Goal: Task Accomplishment & Management: Manage account settings

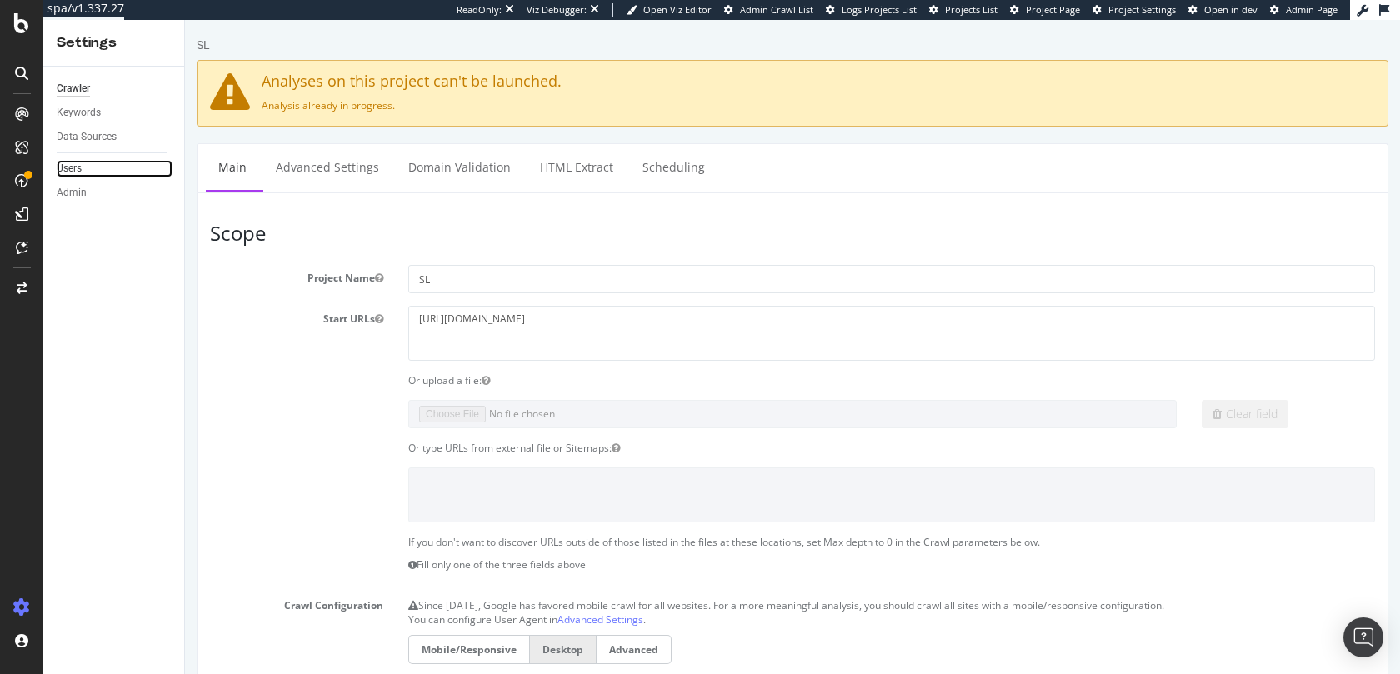
click at [87, 164] on link "Users" at bounding box center [115, 168] width 116 height 17
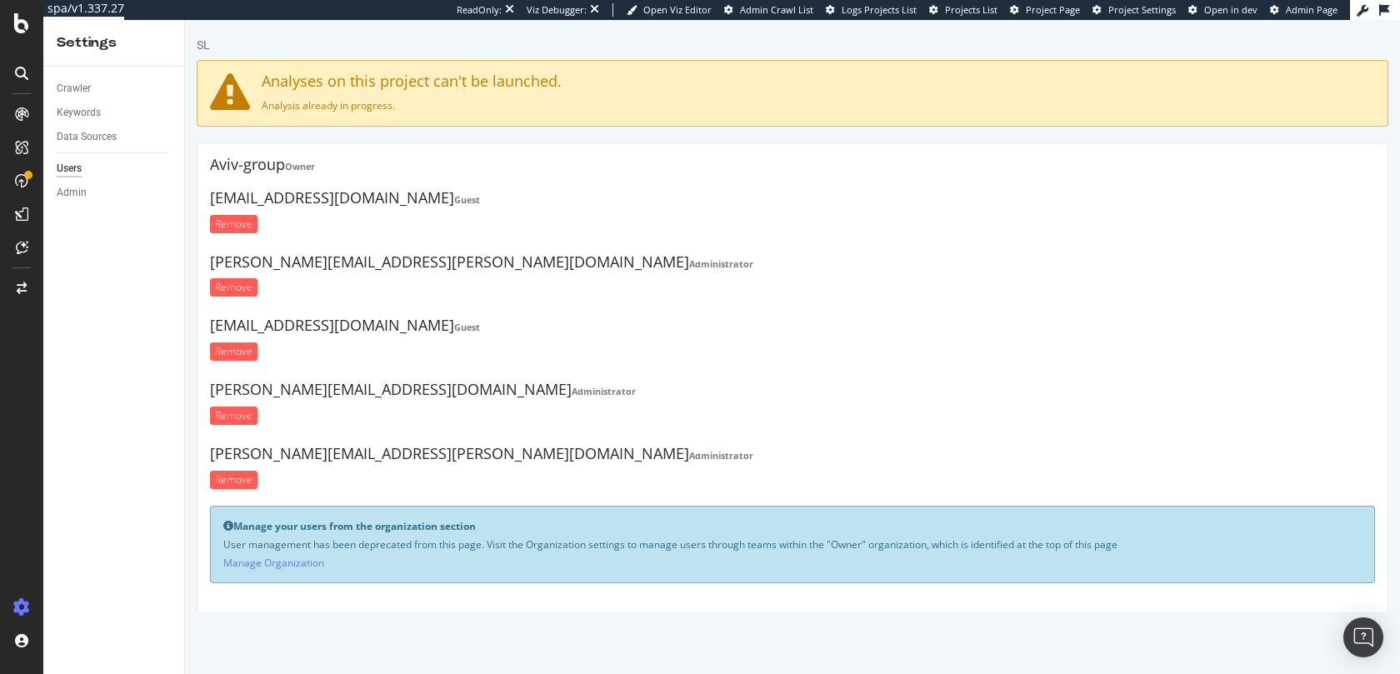
click at [546, 265] on h4 "cedric.rambaud@smartkeyword.io Administrator" at bounding box center [792, 262] width 1165 height 17
click at [281, 562] on link "Manage Organization" at bounding box center [273, 563] width 101 height 14
click at [243, 175] on div "Aviv-group Owner" at bounding box center [792, 167] width 1165 height 21
click at [243, 165] on h4 "Aviv-group Owner" at bounding box center [792, 165] width 1165 height 17
click at [293, 168] on strong "Owner" at bounding box center [300, 166] width 30 height 12
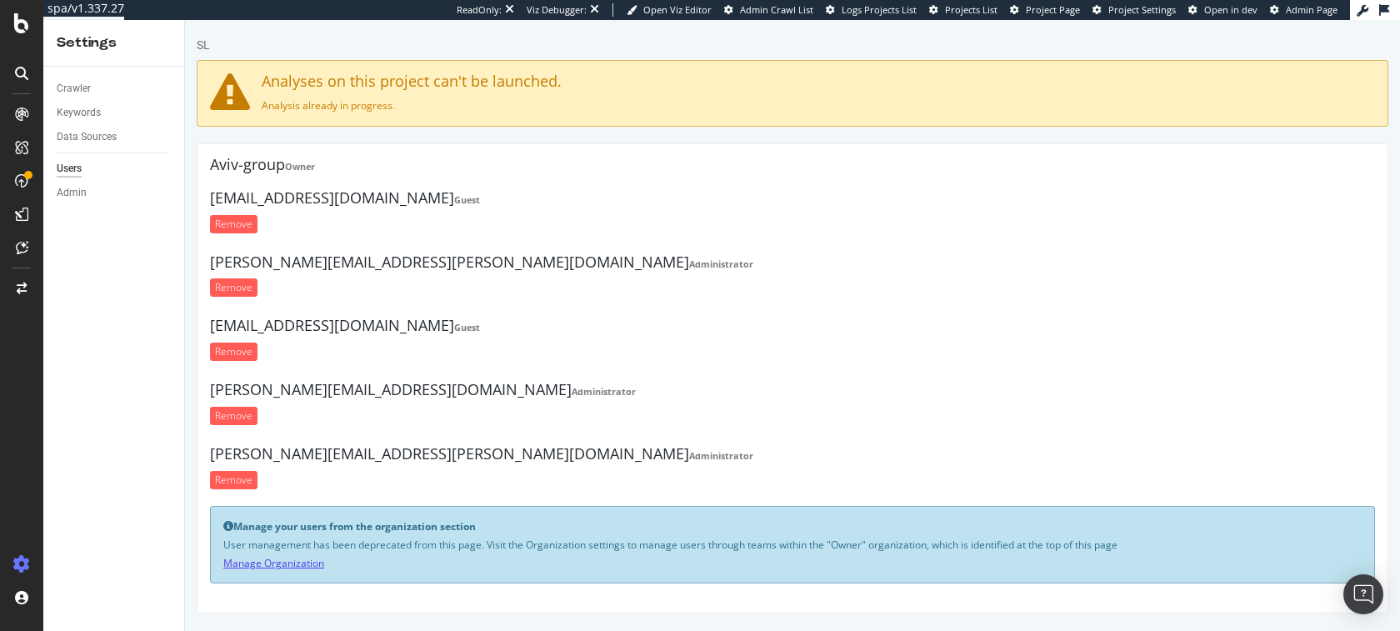
click at [286, 562] on link "Manage Organization" at bounding box center [273, 563] width 101 height 14
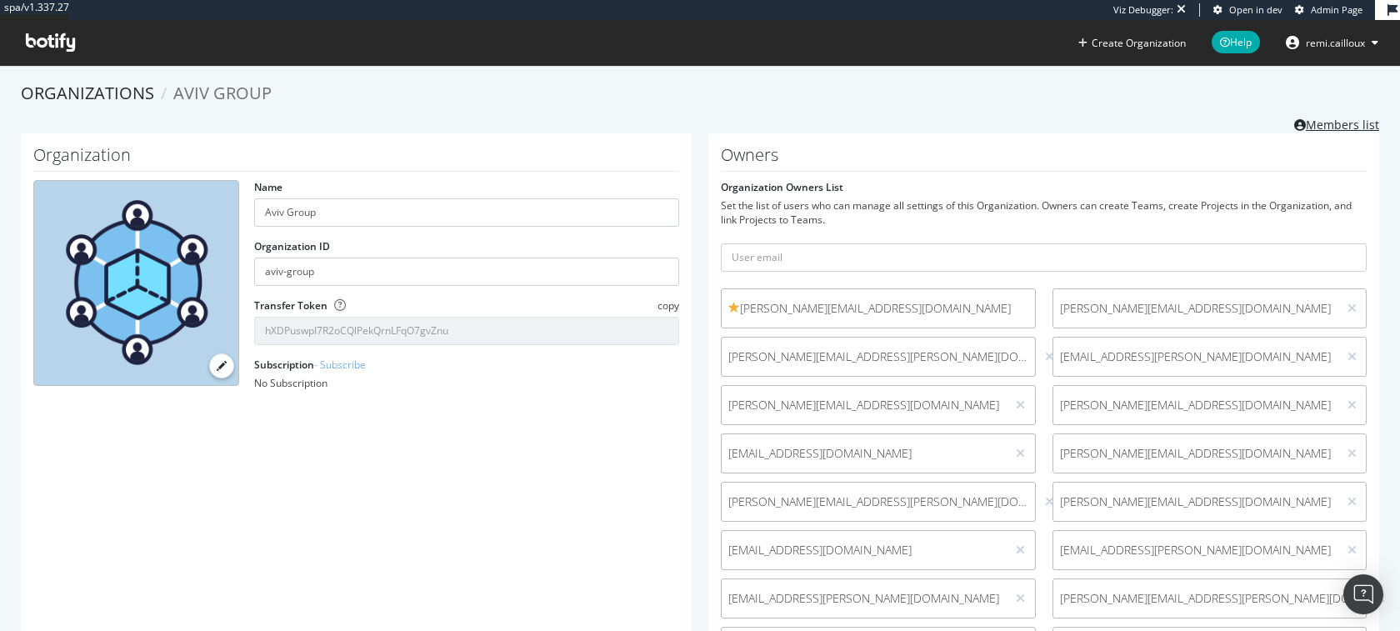
click at [1336, 124] on link "Members list" at bounding box center [1336, 122] width 85 height 21
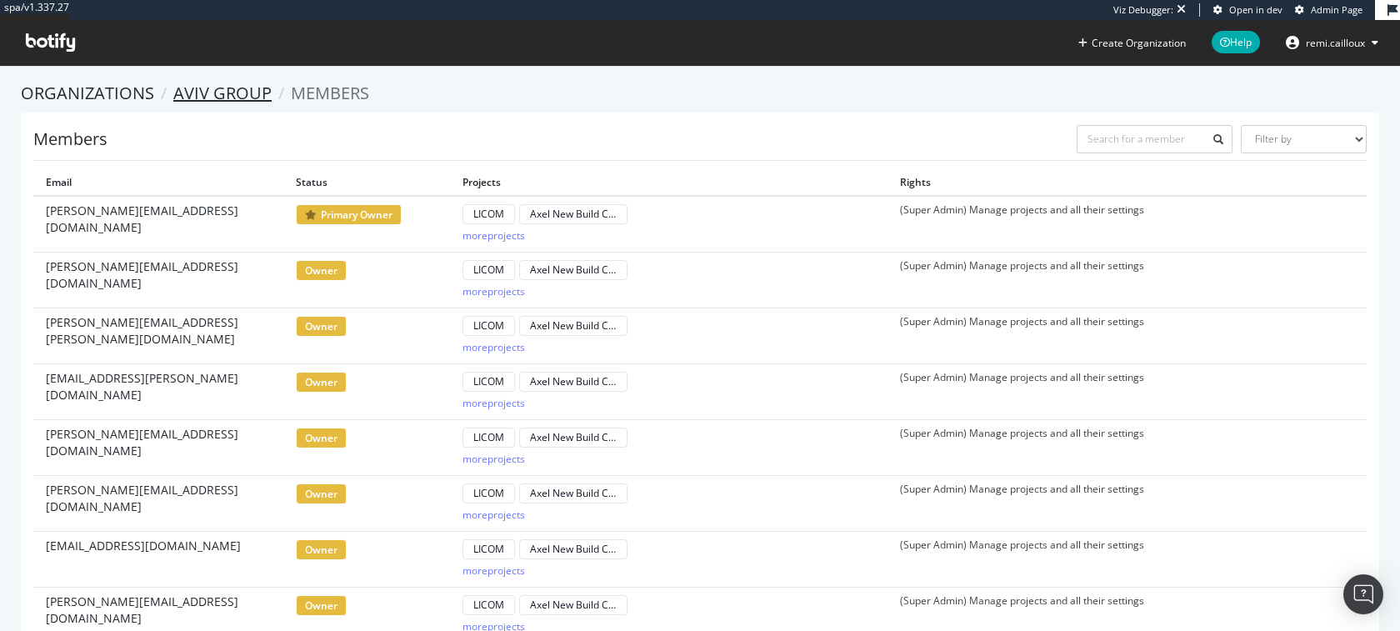
click at [214, 87] on link "Aviv Group" at bounding box center [222, 93] width 98 height 22
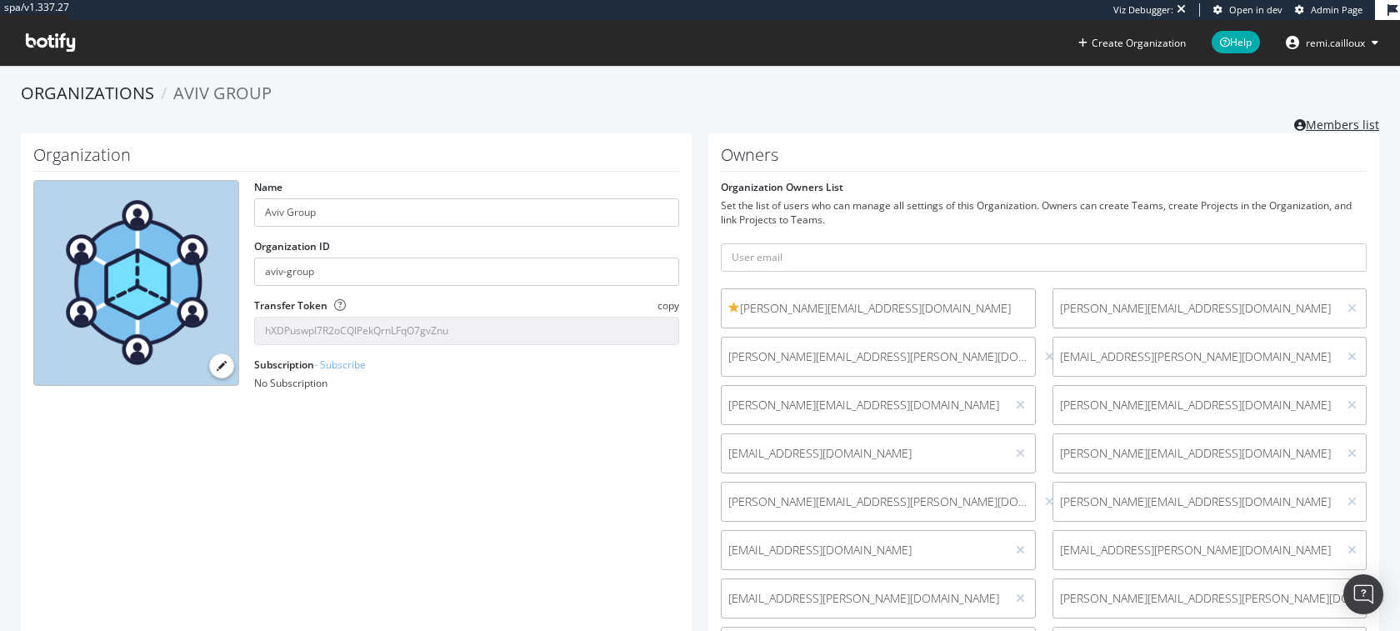
click at [1326, 125] on link "Members list" at bounding box center [1336, 122] width 85 height 21
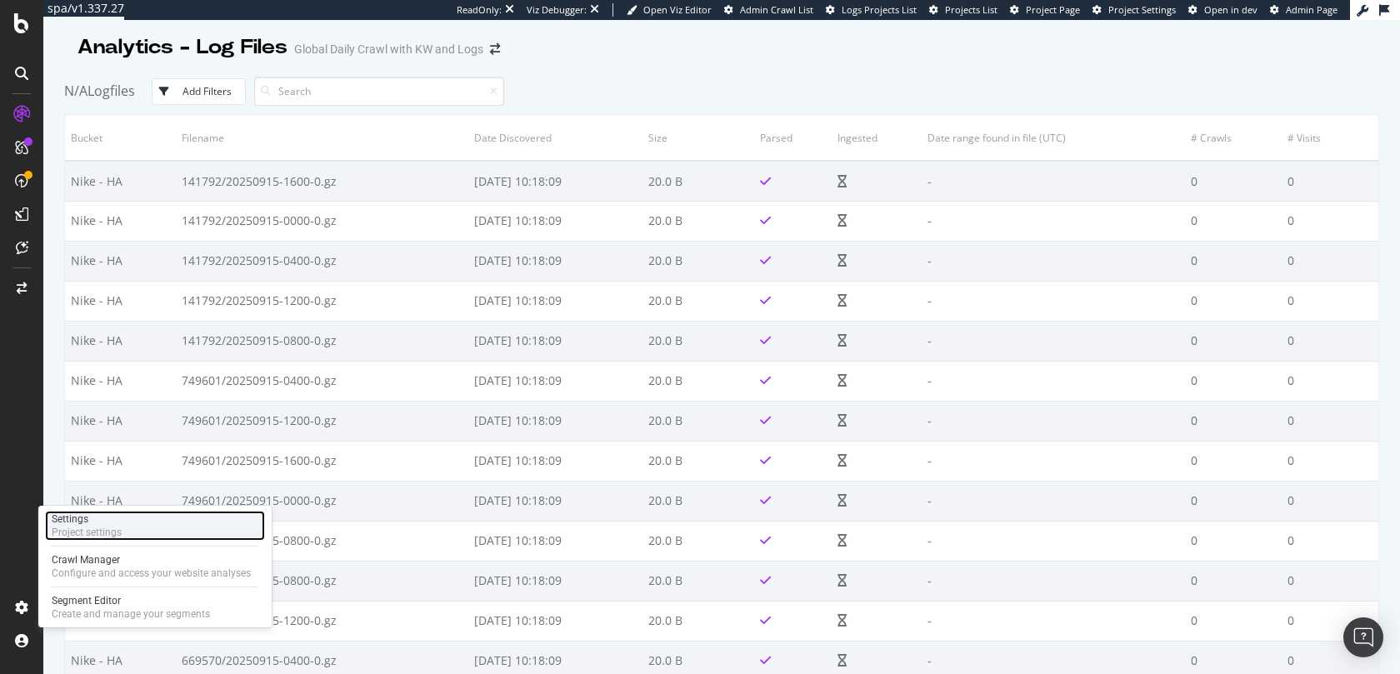
click at [82, 526] on div "Project settings" at bounding box center [87, 532] width 70 height 13
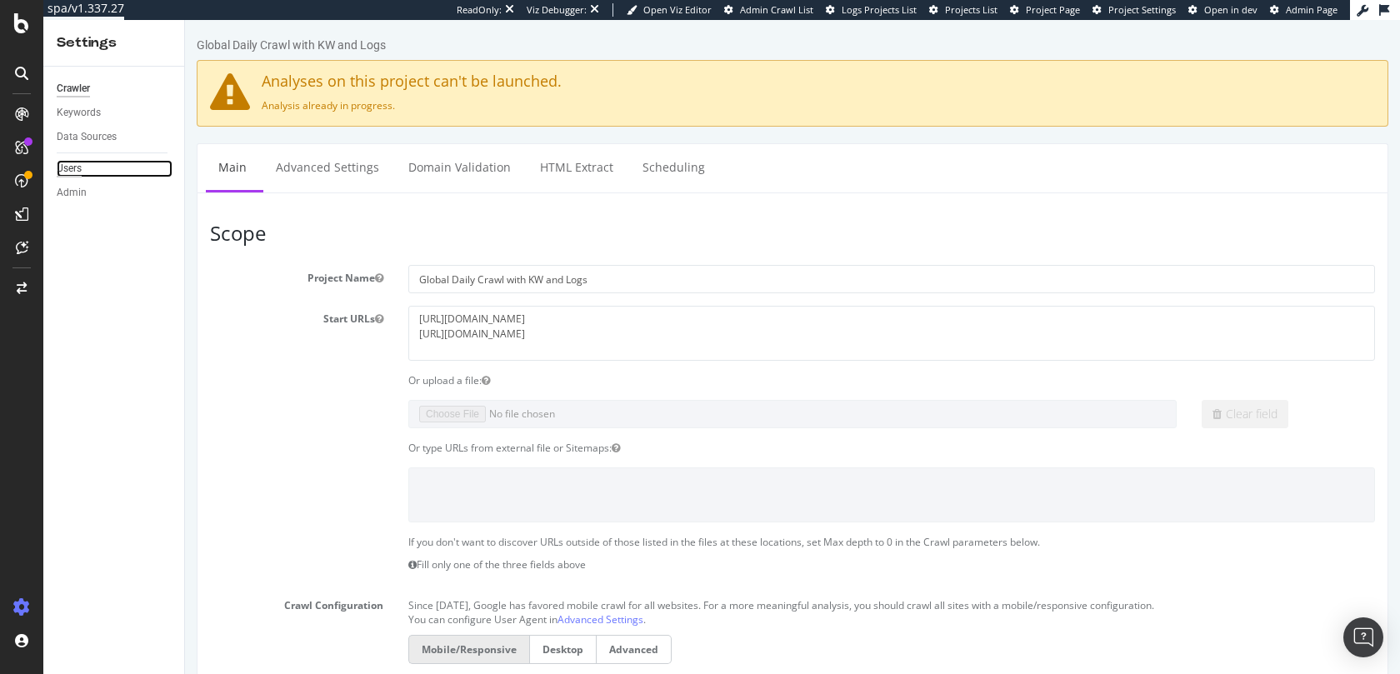
click at [81, 172] on div "Users" at bounding box center [69, 168] width 25 height 17
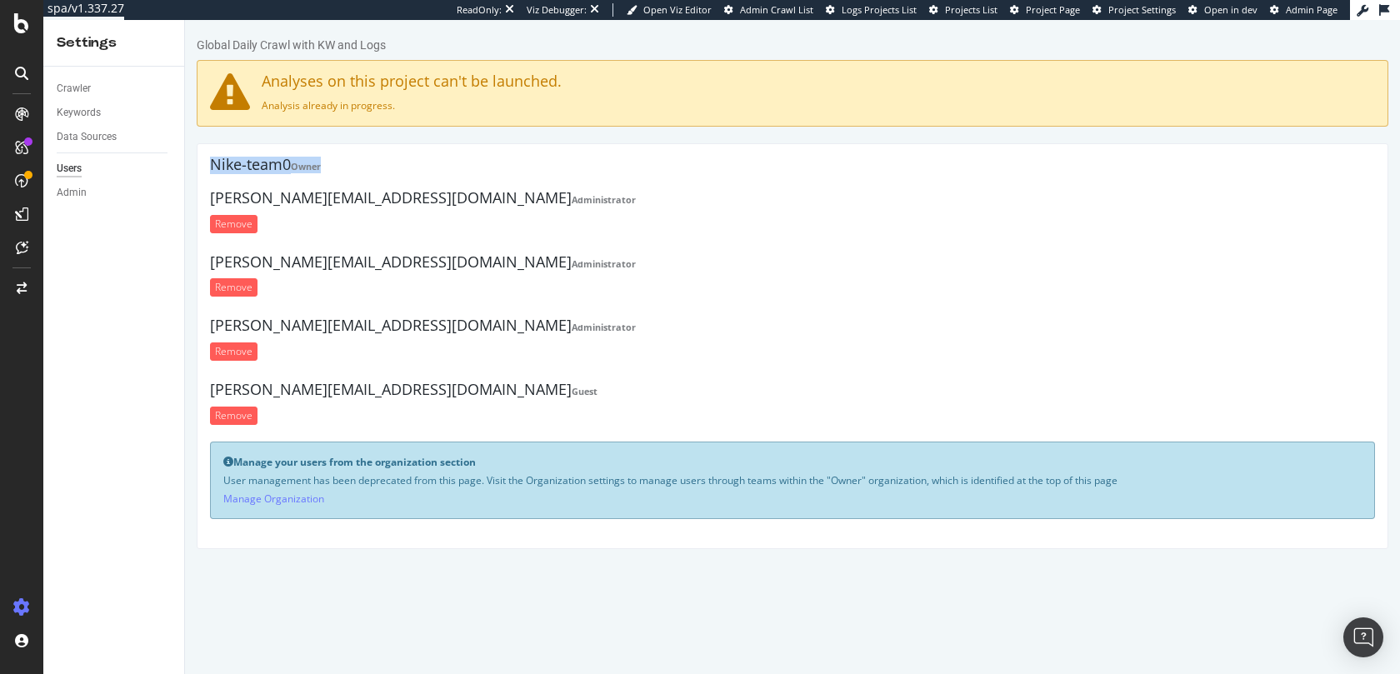
drag, startPoint x: 342, startPoint y: 170, endPoint x: 212, endPoint y: 172, distance: 129.2
click at [212, 172] on h4 "Nike-team0 Owner" at bounding box center [792, 165] width 1165 height 17
click at [421, 173] on div "Nike-team0 Owner" at bounding box center [792, 167] width 1165 height 21
drag, startPoint x: 297, startPoint y: 168, endPoint x: 339, endPoint y: 168, distance: 41.7
click at [339, 168] on h4 "Nike-team0 Owner" at bounding box center [792, 165] width 1165 height 17
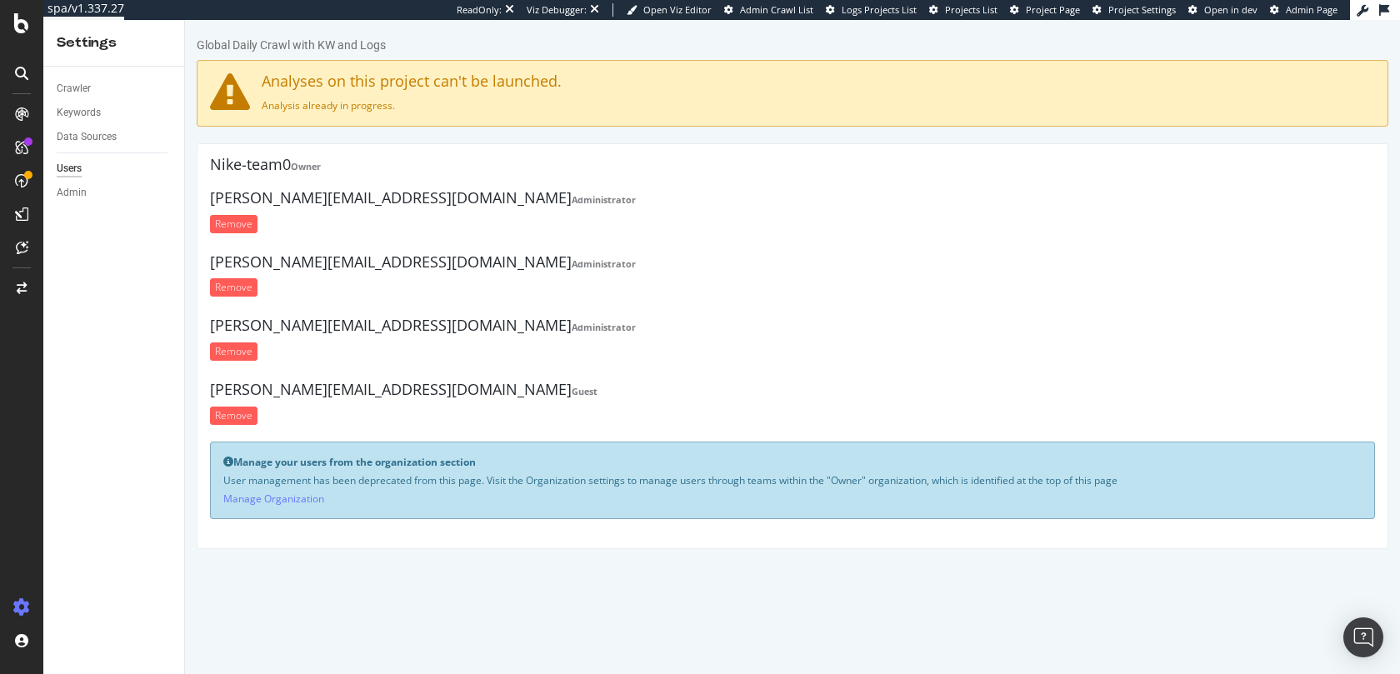
click at [261, 168] on h4 "Nike-team0 Owner" at bounding box center [792, 165] width 1165 height 17
